Goal: Check status

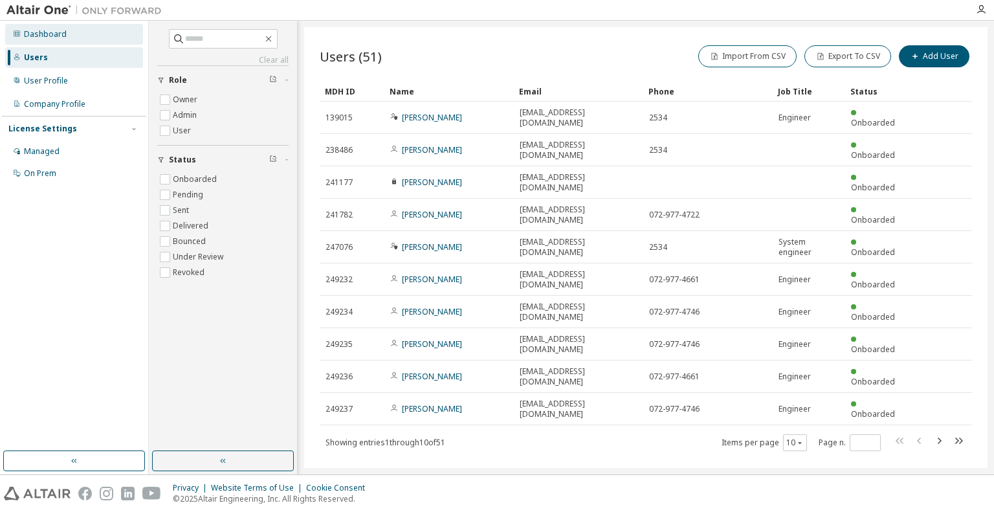
click at [49, 36] on div "Dashboard" at bounding box center [45, 34] width 43 height 10
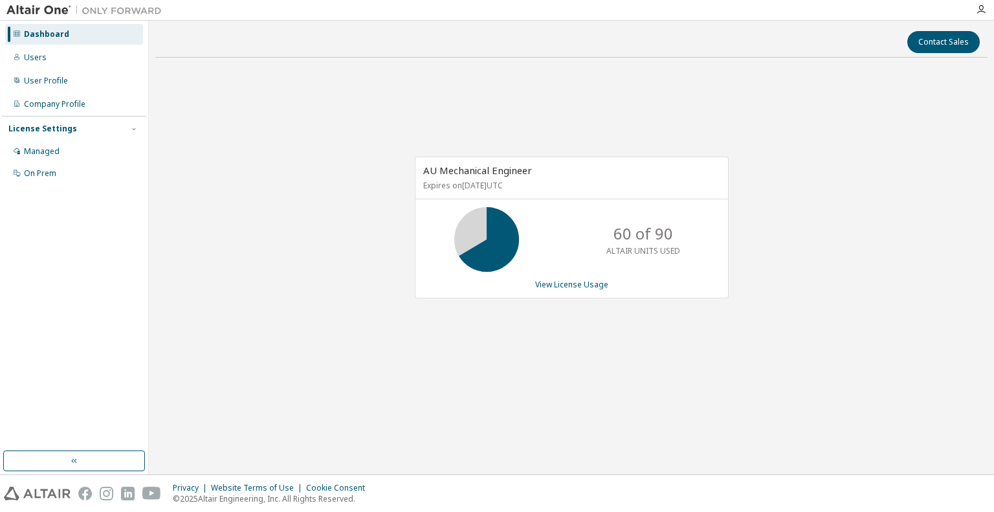
click at [571, 329] on div "AU Mechanical Engineer Expires on January 1, 2038 UTC 60 of 90 ALTAIR UNITS USE…" at bounding box center [571, 234] width 832 height 333
click at [257, 263] on div "AU Mechanical Engineer Expires on January 1, 2038 UTC 60 of 90 ALTAIR UNITS USE…" at bounding box center [571, 234] width 832 height 333
click at [567, 289] on link "View License Usage" at bounding box center [571, 284] width 73 height 11
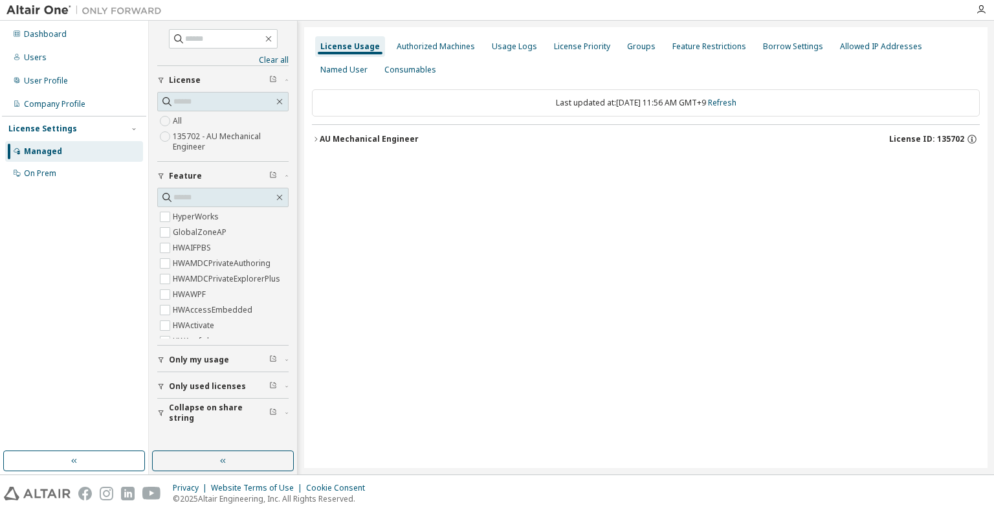
click at [315, 137] on icon "button" at bounding box center [316, 139] width 3 height 5
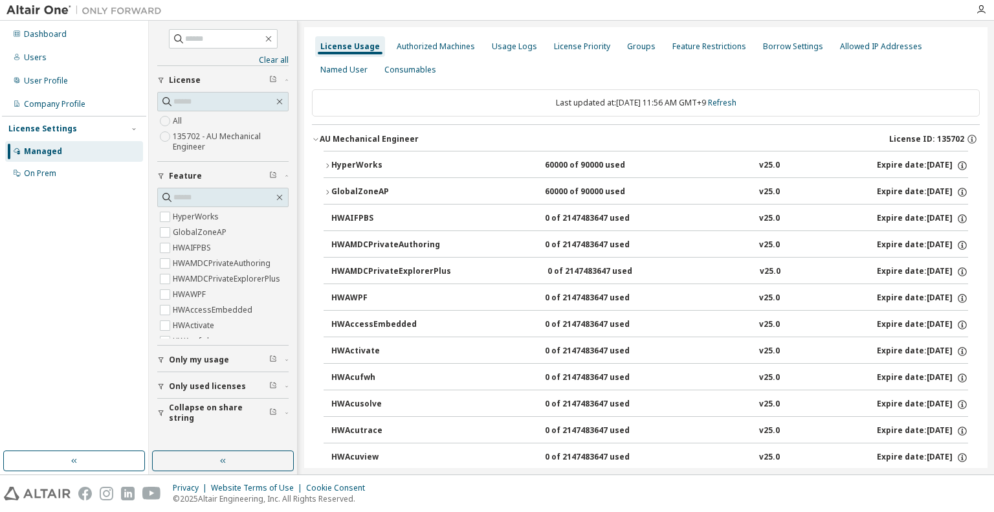
click at [326, 164] on icon "button" at bounding box center [328, 166] width 8 height 8
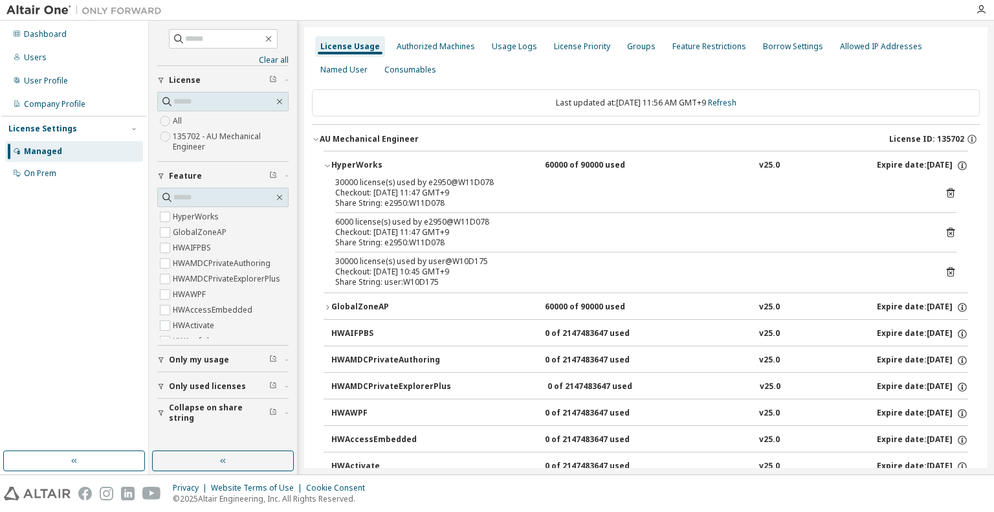
click at [327, 307] on icon "button" at bounding box center [327, 307] width 3 height 5
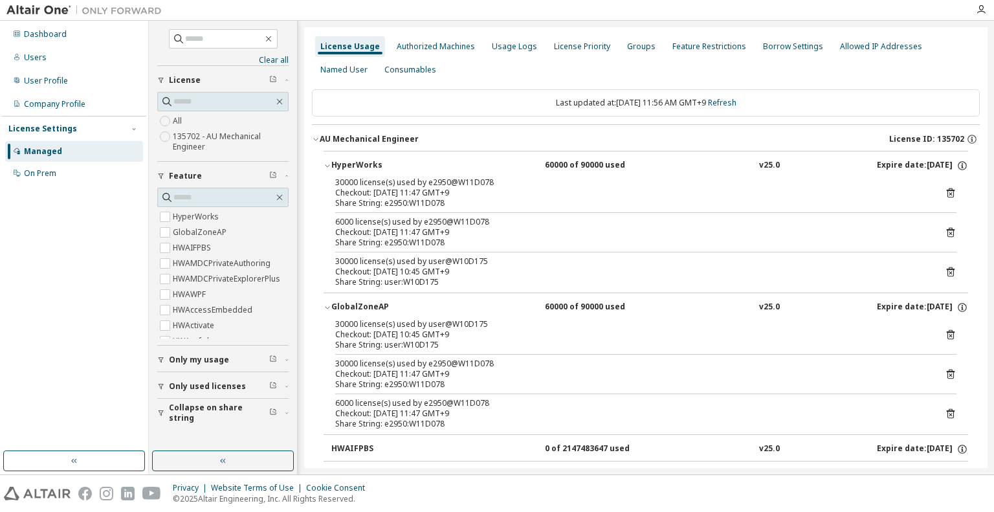
scroll to position [65, 0]
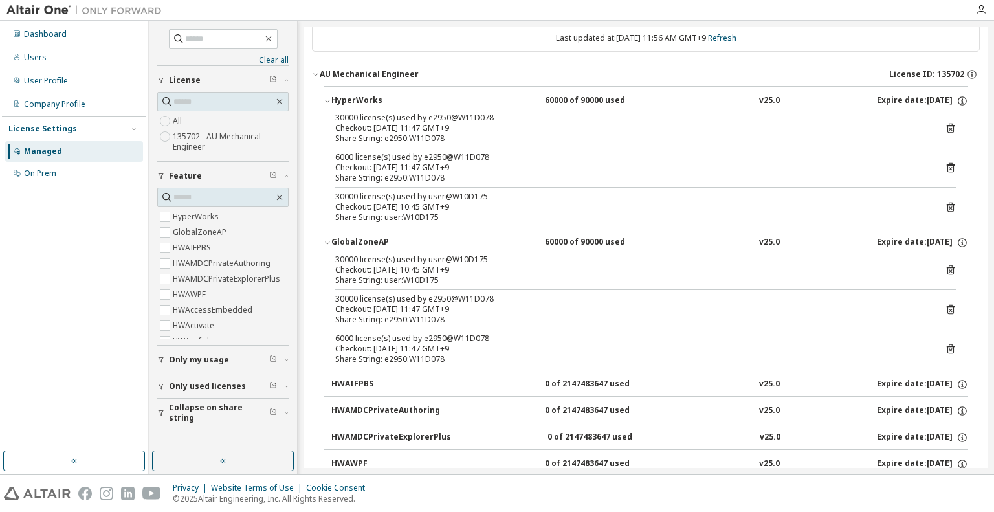
click at [462, 192] on div "30000 license(s) used by user@W10D175" at bounding box center [630, 197] width 590 height 10
click at [274, 41] on button "button" at bounding box center [269, 39] width 12 height 12
click at [274, 40] on icon "button" at bounding box center [268, 39] width 10 height 10
